Goal: Transaction & Acquisition: Purchase product/service

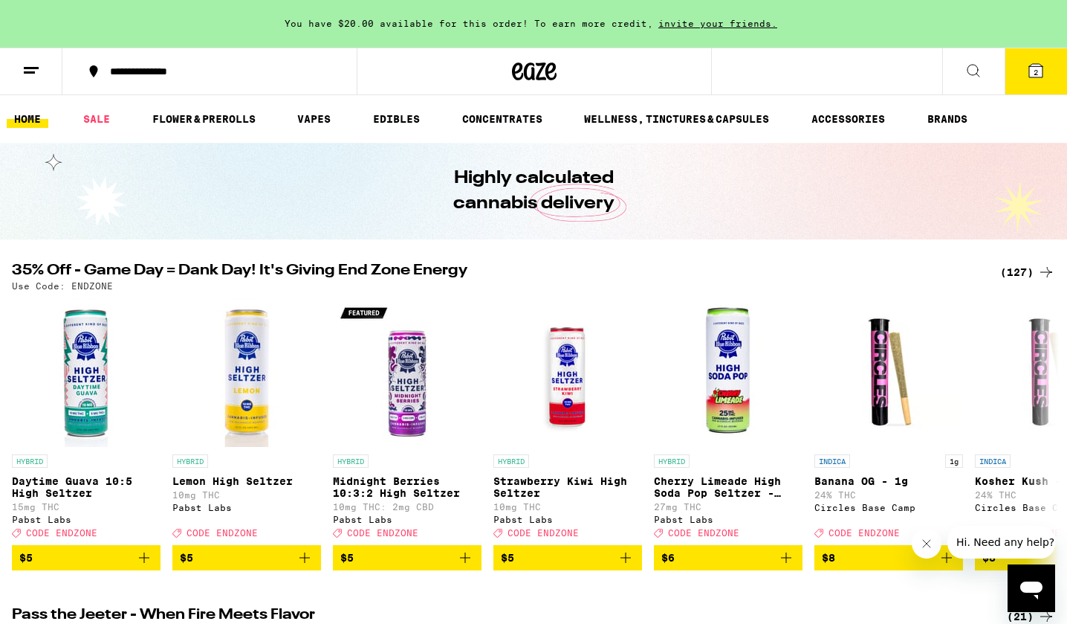
click at [174, 291] on div "Use Code: ENDZONE" at bounding box center [534, 286] width 1044 height 10
click at [1024, 269] on div "(127)" at bounding box center [1028, 272] width 55 height 18
